Goal: Browse casually

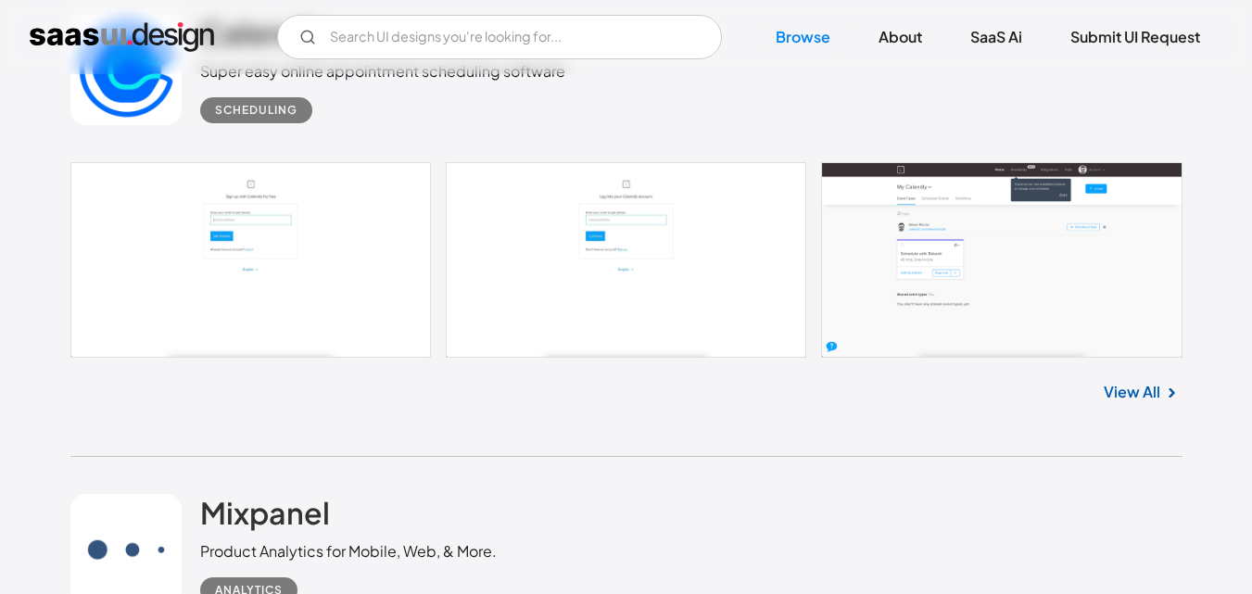
scroll to position [17185, 0]
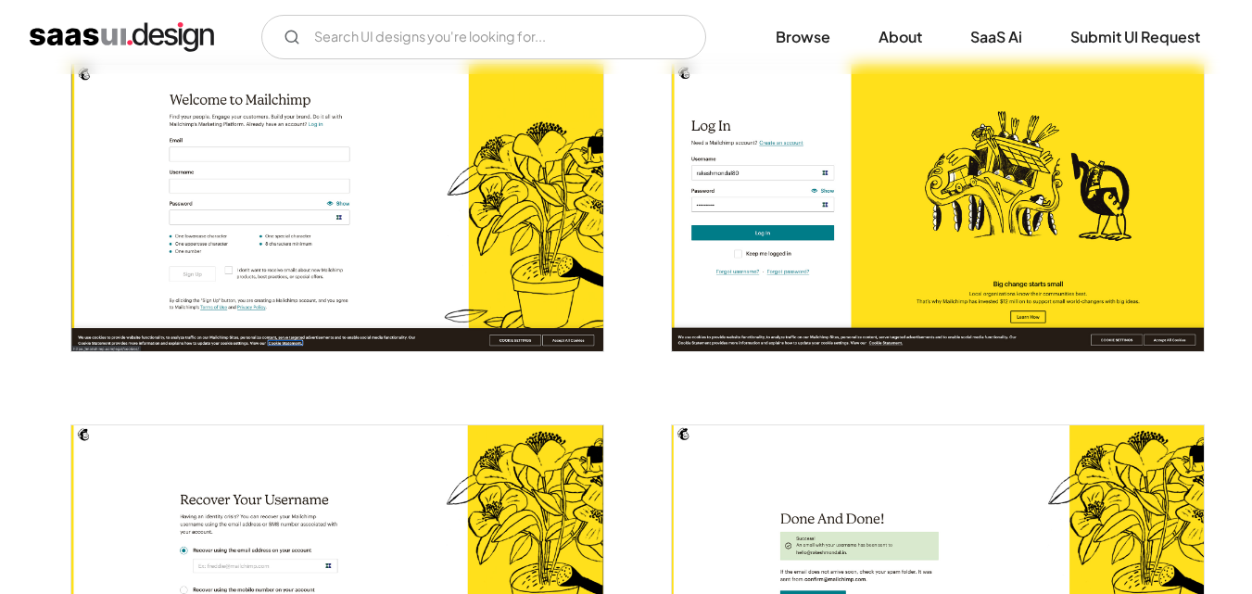
scroll to position [371, 0]
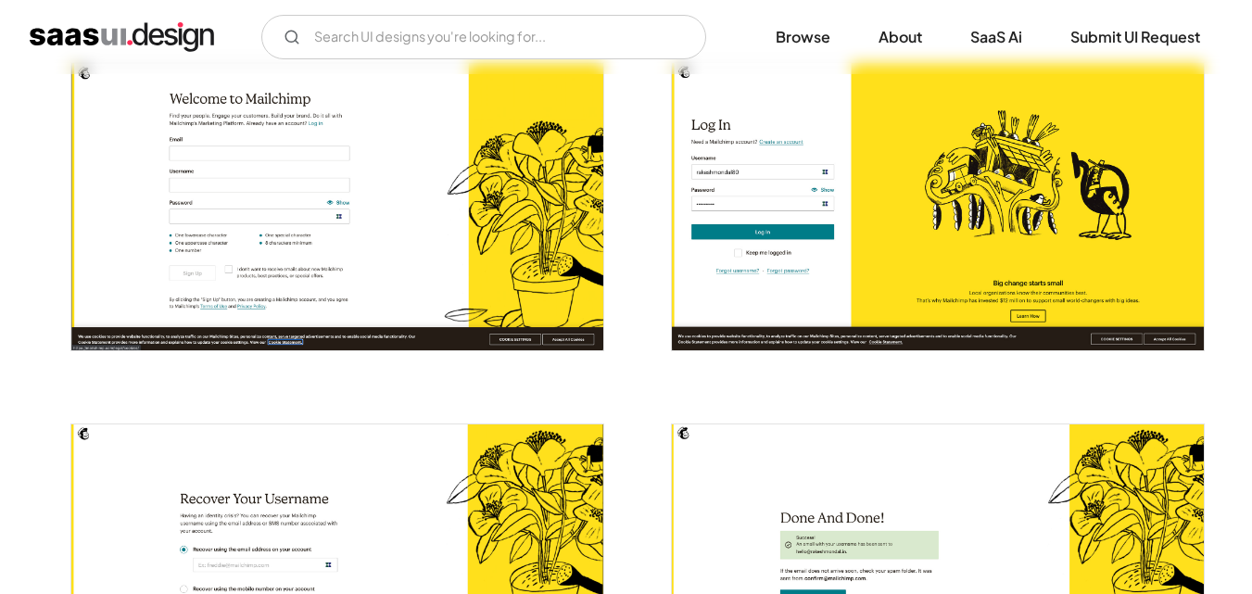
click at [424, 159] on img "open lightbox" at bounding box center [337, 206] width 532 height 286
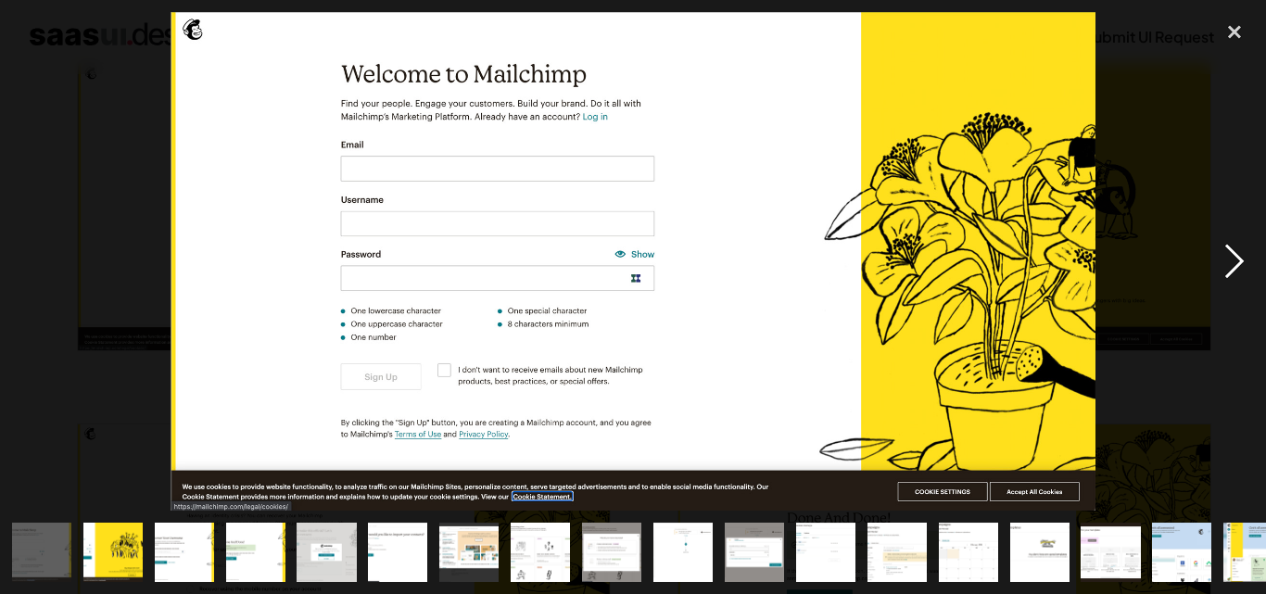
click at [1223, 258] on div "next image" at bounding box center [1234, 261] width 63 height 499
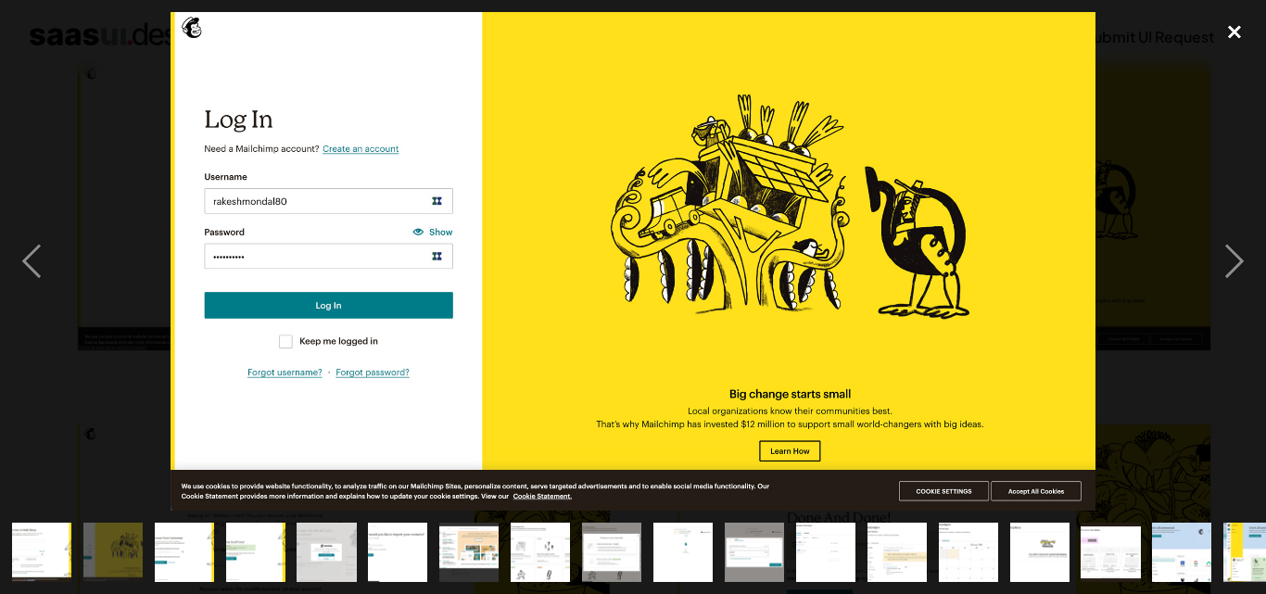
click at [1238, 35] on div "close lightbox" at bounding box center [1234, 32] width 63 height 41
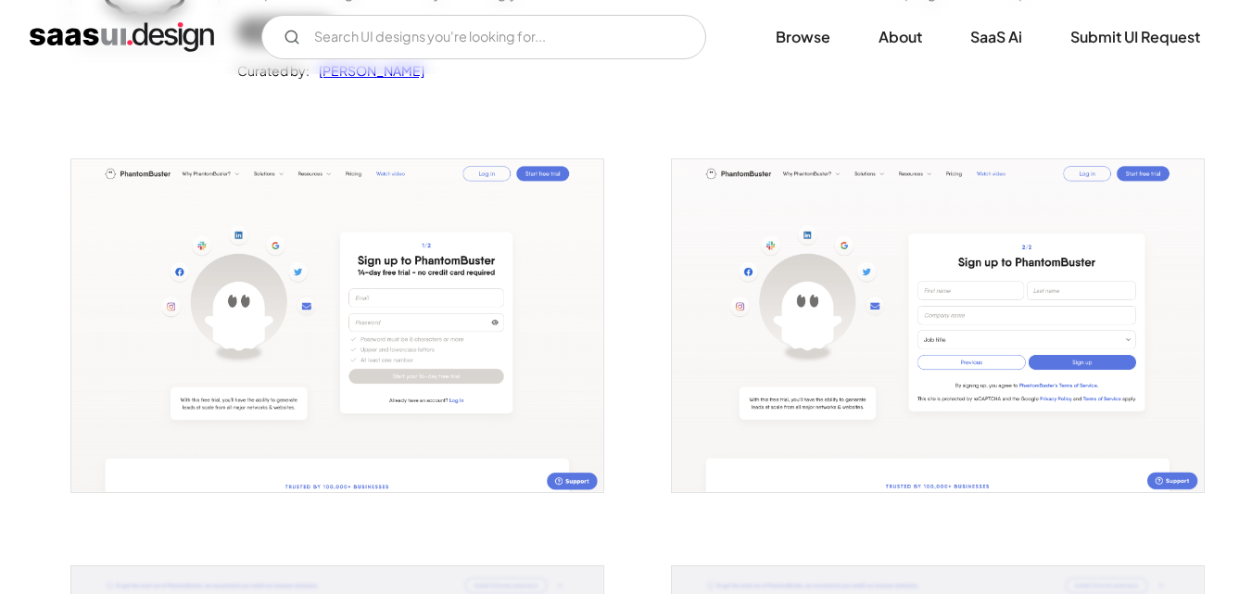
scroll to position [278, 0]
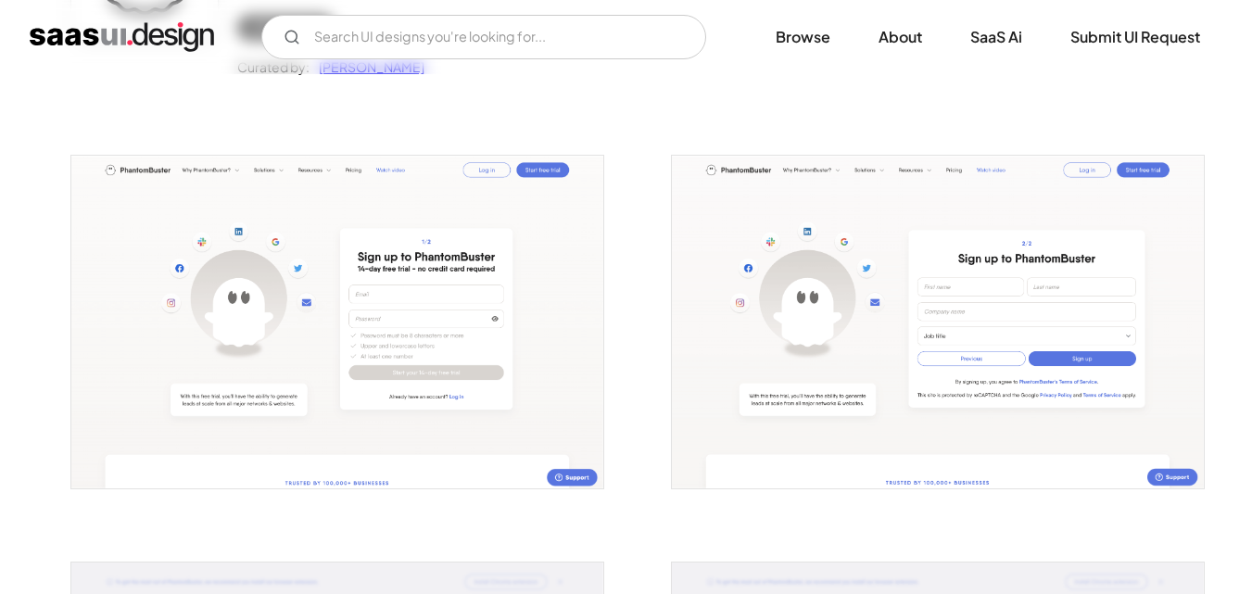
click at [421, 262] on img "open lightbox" at bounding box center [337, 322] width 532 height 333
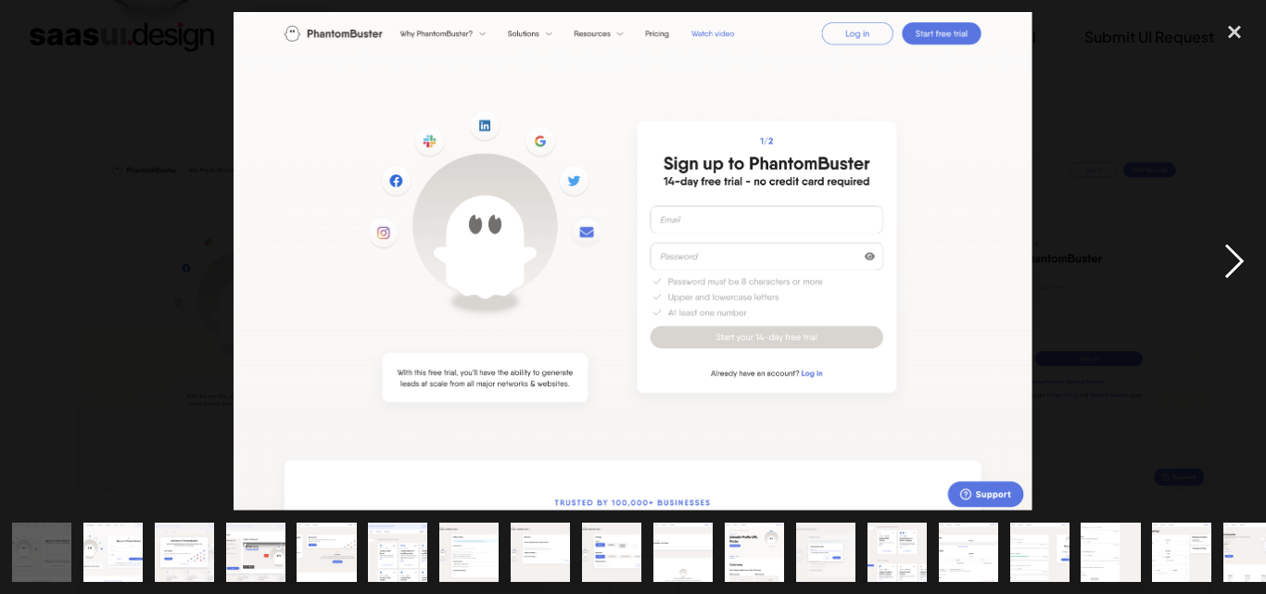
click at [1221, 270] on div "next image" at bounding box center [1234, 261] width 63 height 499
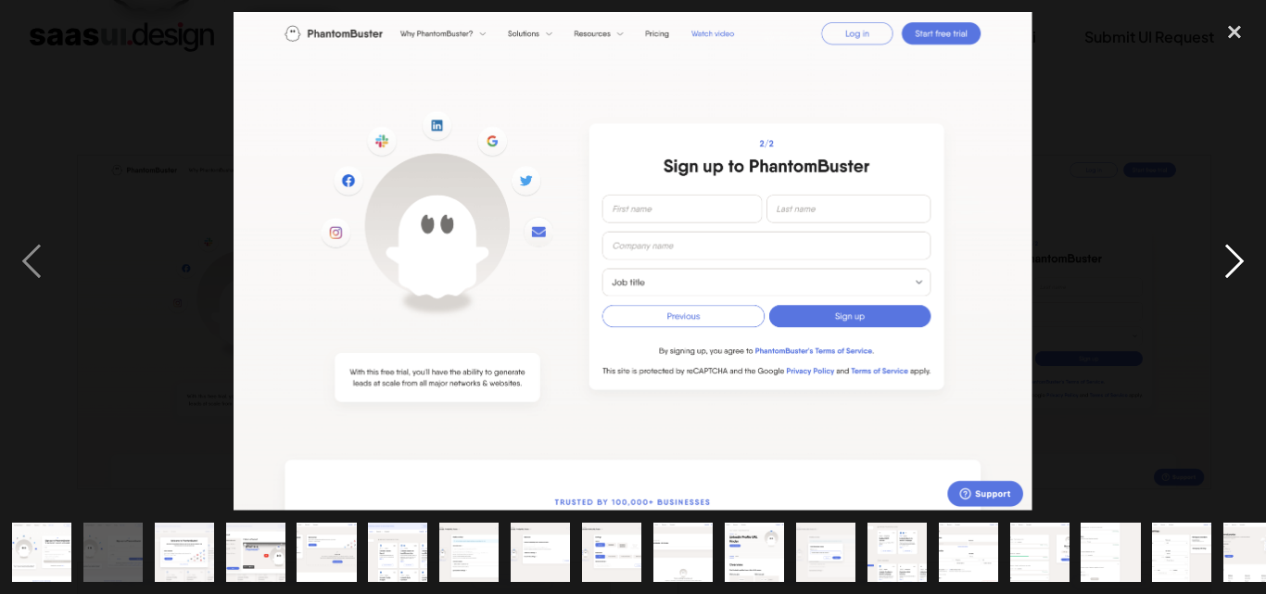
click at [1221, 270] on div "next image" at bounding box center [1234, 261] width 63 height 499
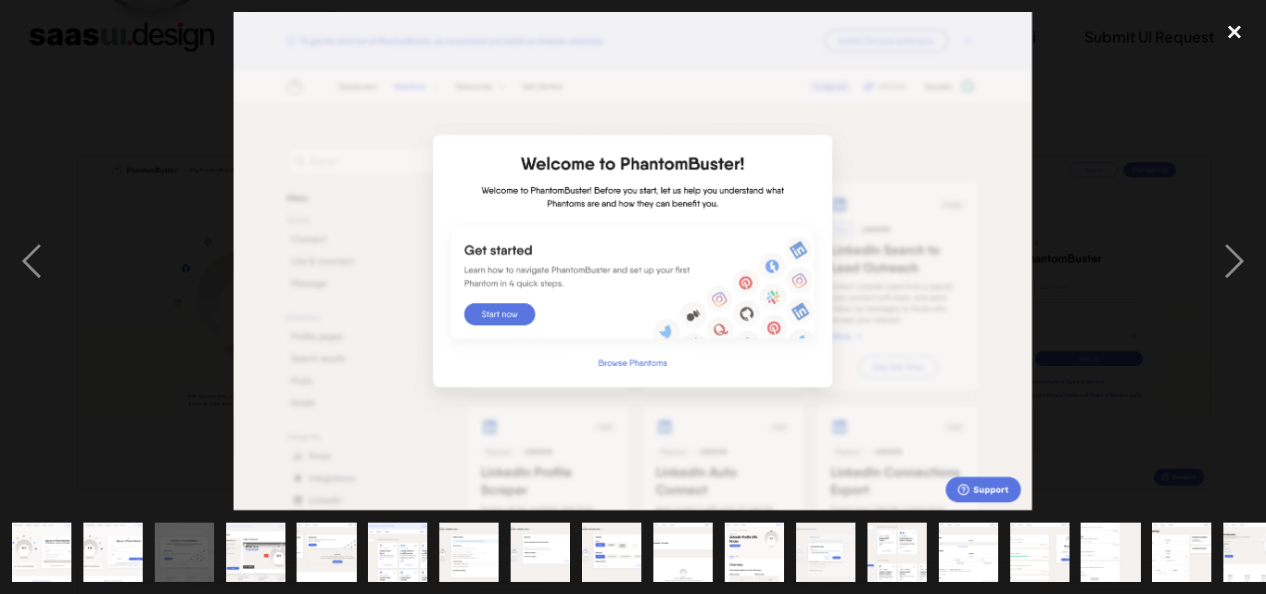
click at [1238, 39] on div "close lightbox" at bounding box center [1234, 32] width 63 height 41
